Goal: Find specific fact: Find specific page/section

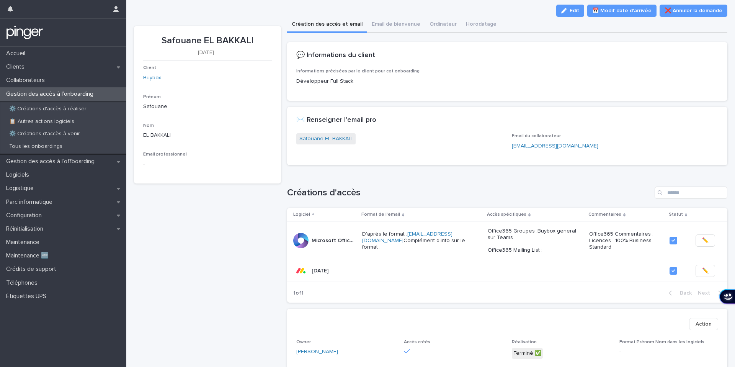
scroll to position [11, 0]
click at [48, 180] on div "Logiciels" at bounding box center [63, 174] width 126 height 13
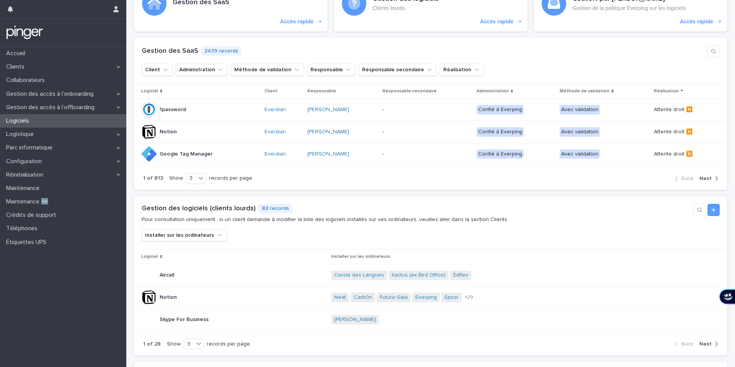
scroll to position [75, 0]
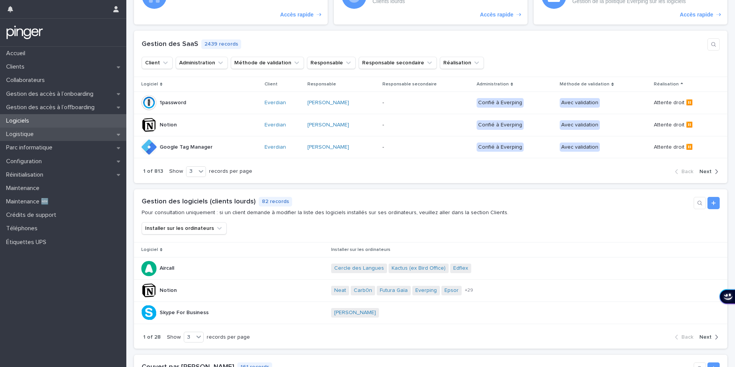
click at [95, 136] on div "Logistique" at bounding box center [63, 133] width 126 height 13
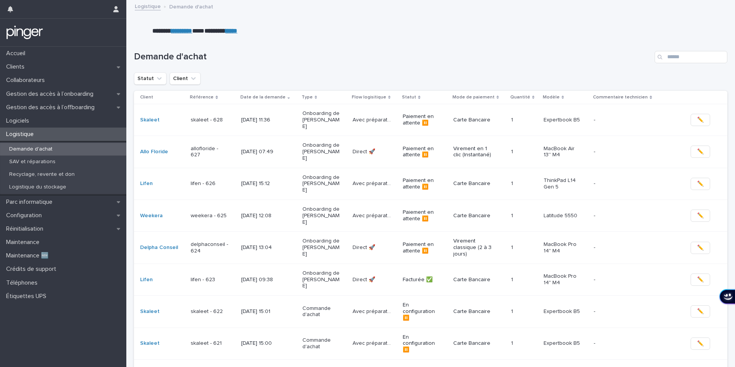
click at [249, 180] on p "14/8/2025 15:12" at bounding box center [260, 183] width 38 height 7
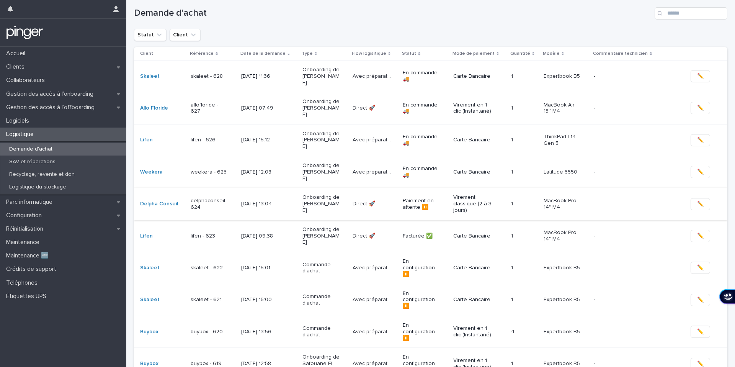
scroll to position [70, 0]
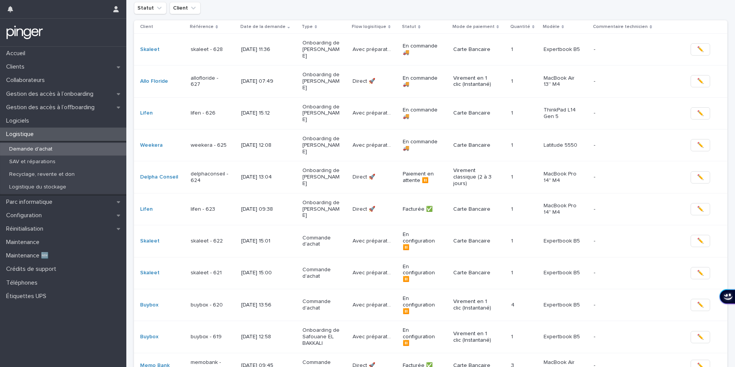
click at [205, 330] on div "buybox - 619" at bounding box center [213, 336] width 44 height 13
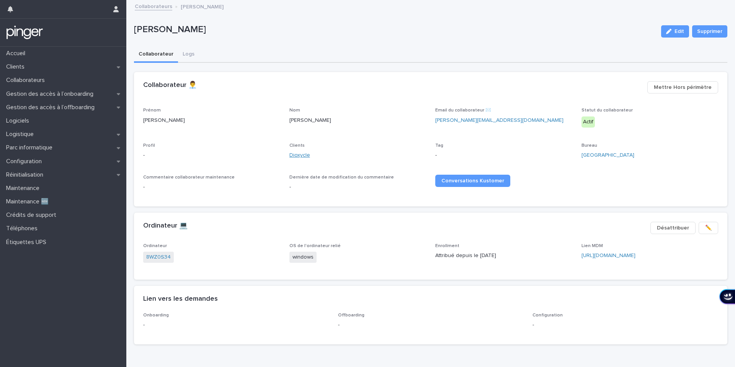
click at [292, 158] on link "Dioxycle" at bounding box center [299, 155] width 21 height 8
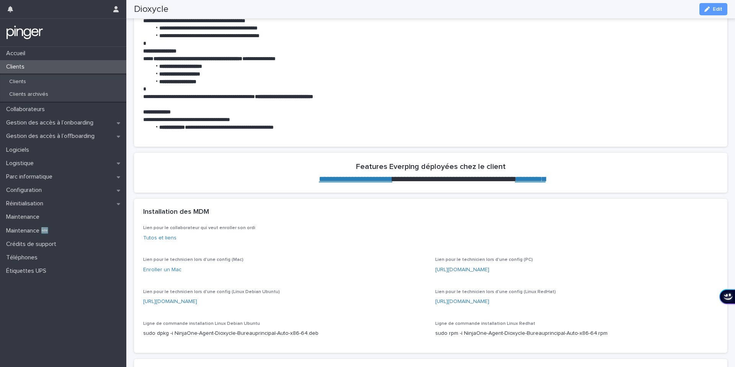
scroll to position [392, 0]
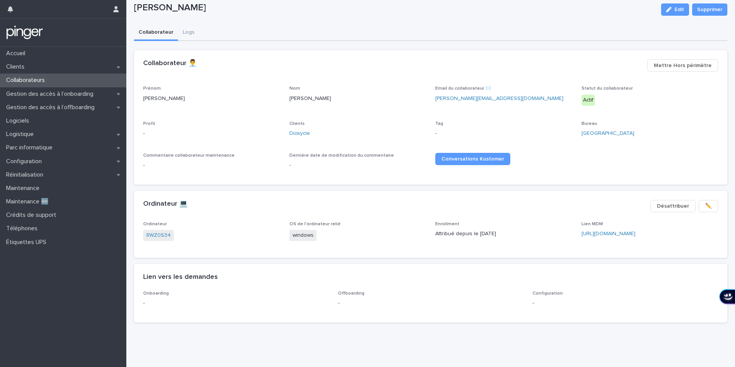
scroll to position [22, 0]
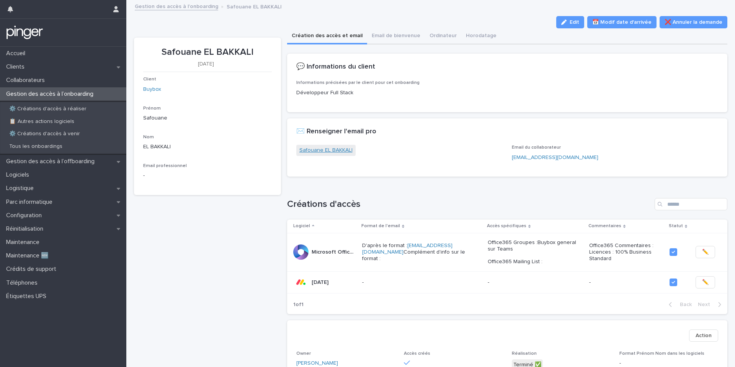
click at [335, 152] on link "Safouane EL BAKKALI" at bounding box center [325, 150] width 53 height 8
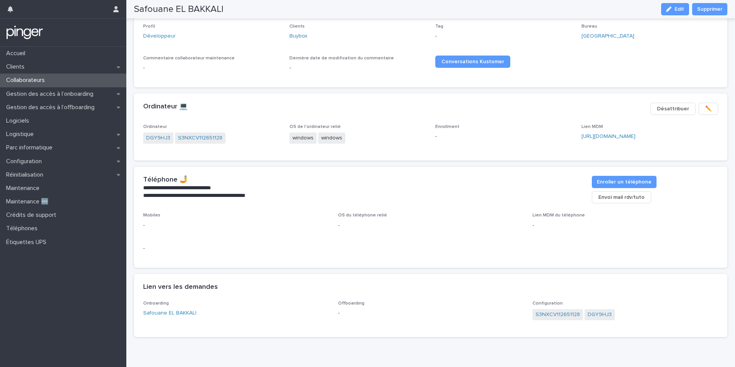
scroll to position [129, 0]
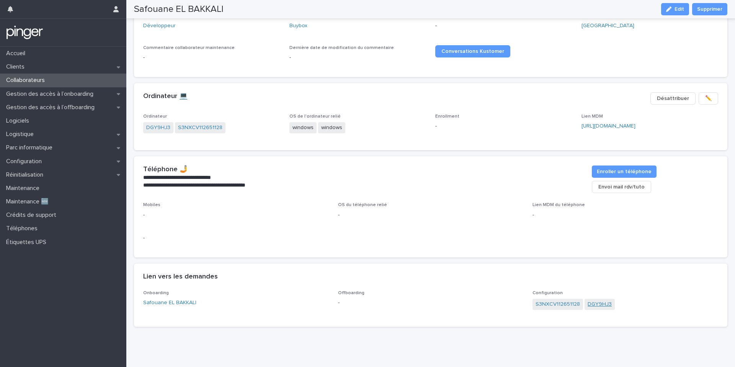
click at [604, 300] on link "DGY9HJ3" at bounding box center [600, 304] width 24 height 8
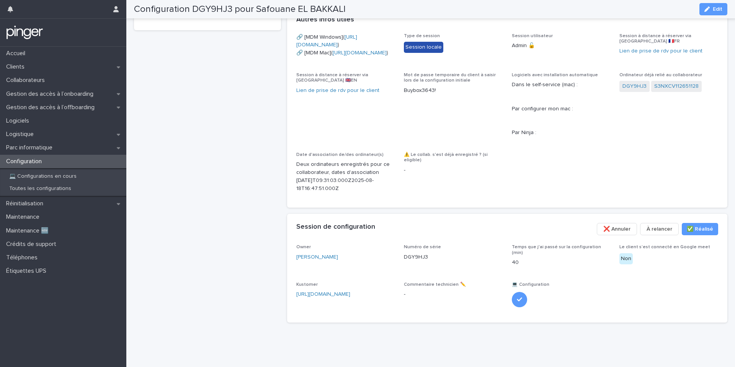
scroll to position [397, 0]
click at [418, 257] on p "DGY9HJ3" at bounding box center [416, 257] width 24 height 8
copy p "DGY9HJ3"
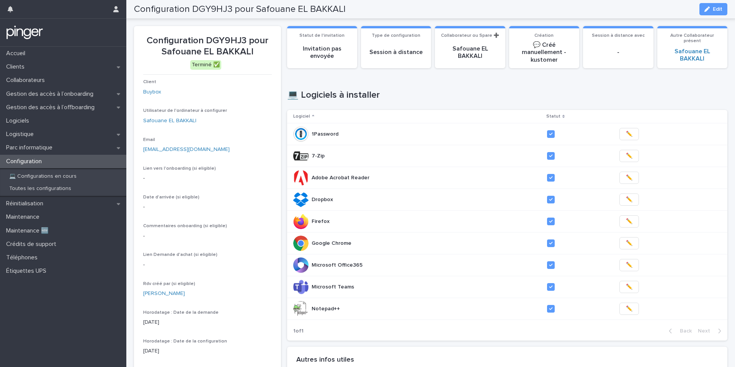
scroll to position [0, 0]
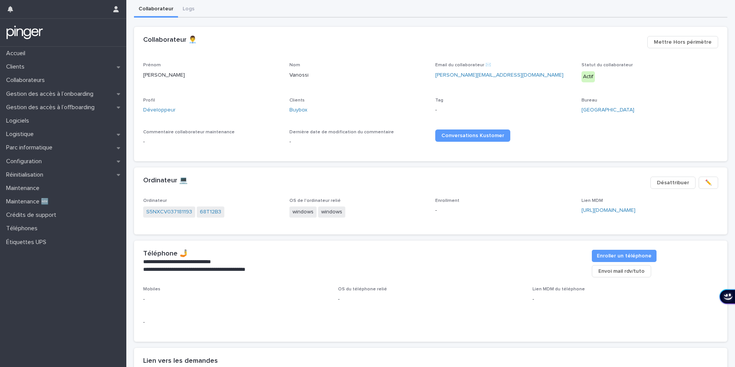
scroll to position [68, 0]
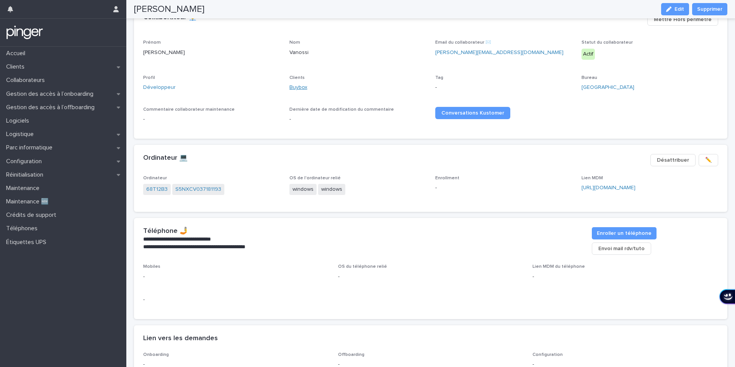
click at [300, 89] on link "Buybox" at bounding box center [298, 87] width 18 height 8
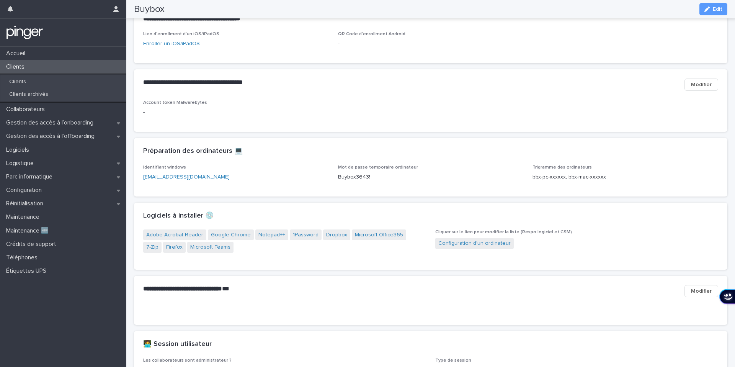
scroll to position [664, 0]
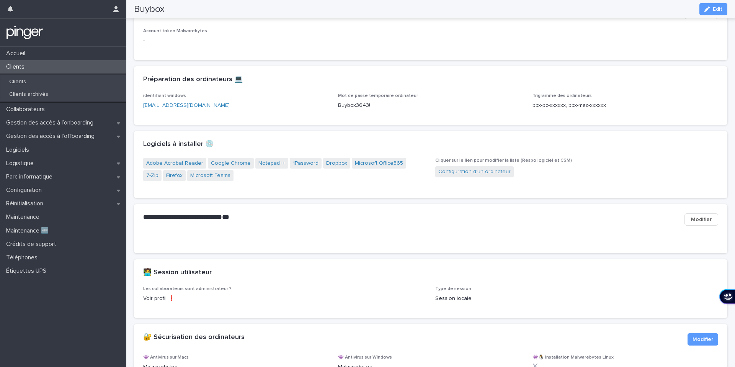
click at [354, 109] on p "Buybox3643!" at bounding box center [431, 105] width 186 height 8
copy p "Buybox3643!"
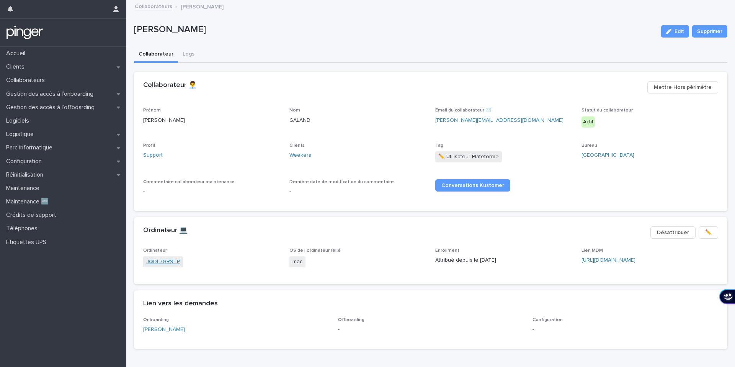
click at [165, 261] on link "JQDL7GR9TP" at bounding box center [163, 262] width 34 height 8
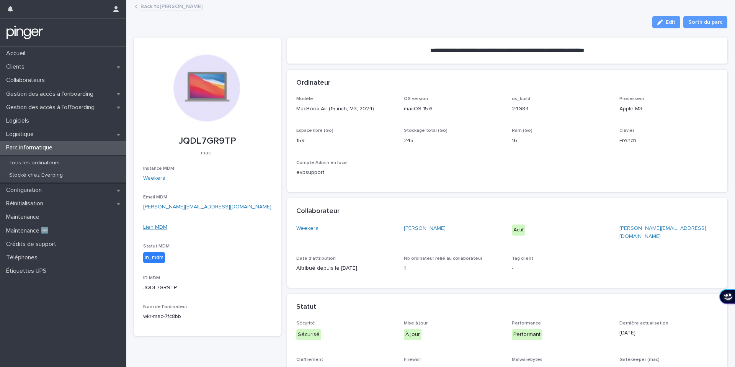
click at [161, 226] on link "Lien MDM" at bounding box center [155, 226] width 24 height 5
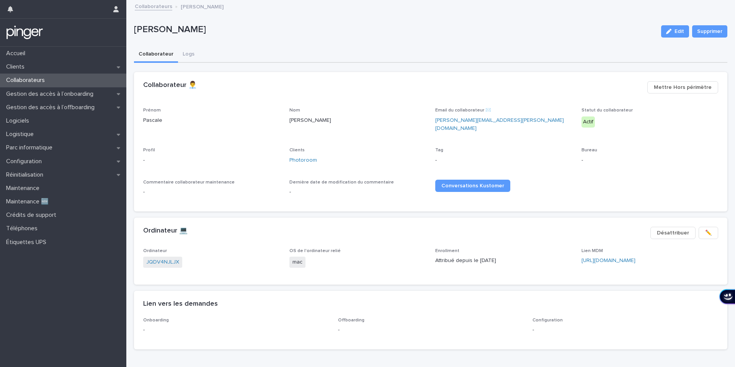
scroll to position [22, 0]
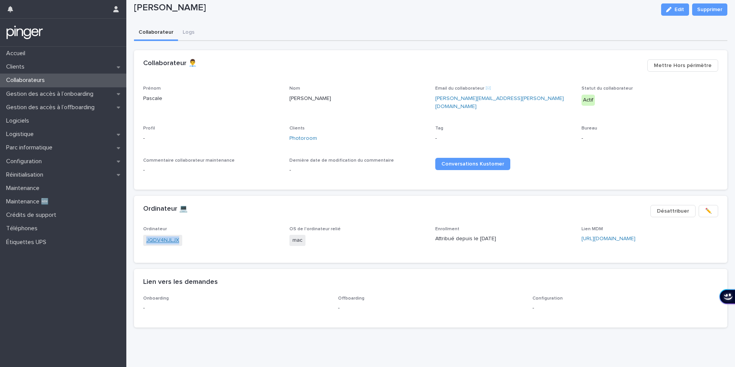
click at [160, 236] on link "JQDV4NJLJX" at bounding box center [162, 240] width 33 height 8
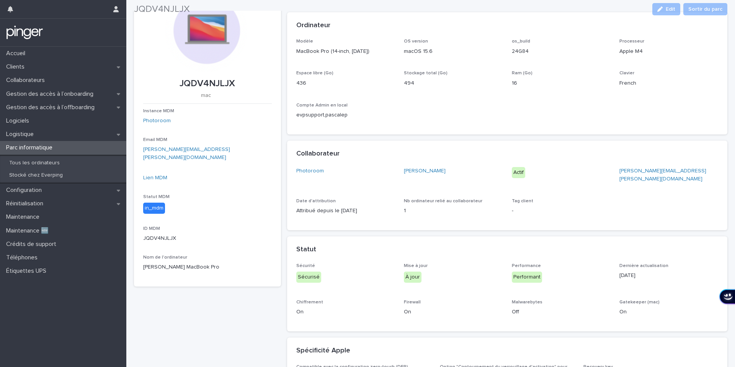
scroll to position [58, 0]
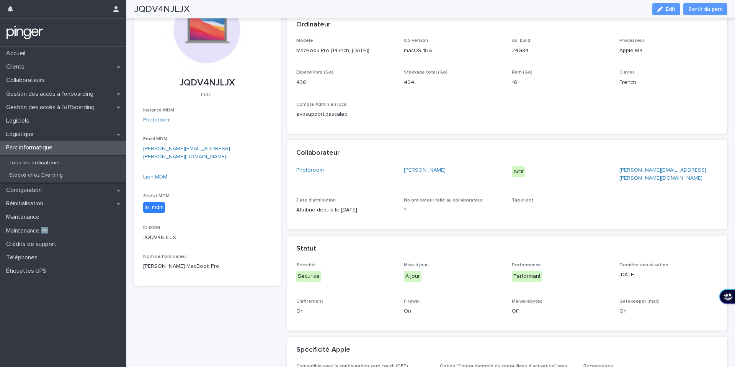
click at [157, 173] on div "Lien MDM" at bounding box center [207, 180] width 129 height 14
click at [157, 174] on link "Lien MDM" at bounding box center [155, 176] width 24 height 5
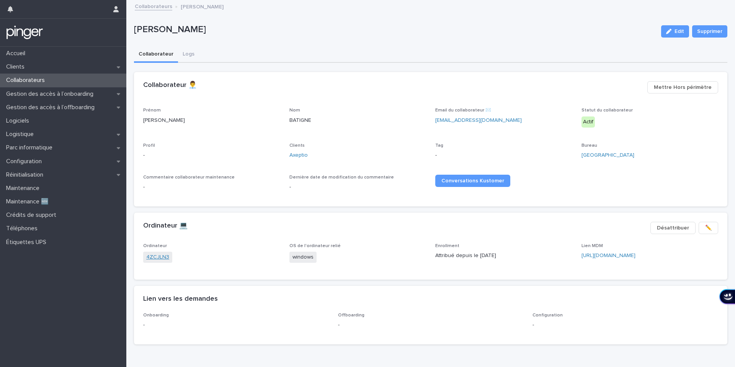
click at [158, 256] on link "4ZCJLN3" at bounding box center [157, 257] width 23 height 8
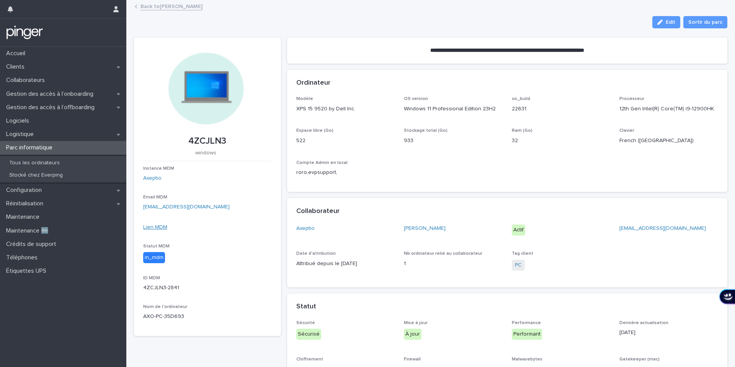
click at [157, 225] on link "Lien MDM" at bounding box center [155, 226] width 24 height 5
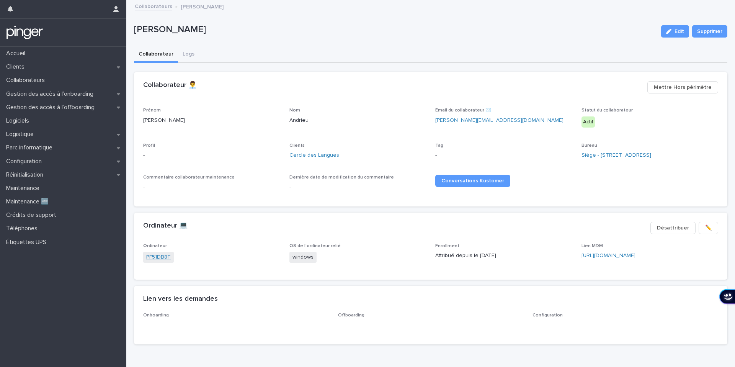
click at [158, 260] on link "PF51DB8T" at bounding box center [158, 257] width 25 height 8
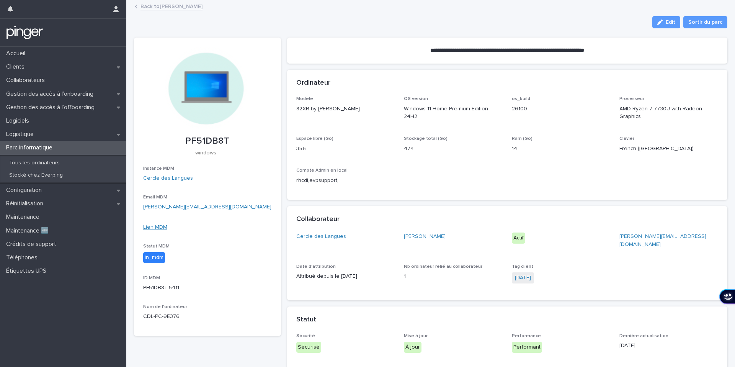
click at [161, 227] on link "Lien MDM" at bounding box center [155, 226] width 24 height 5
